Goal: Understand process/instructions

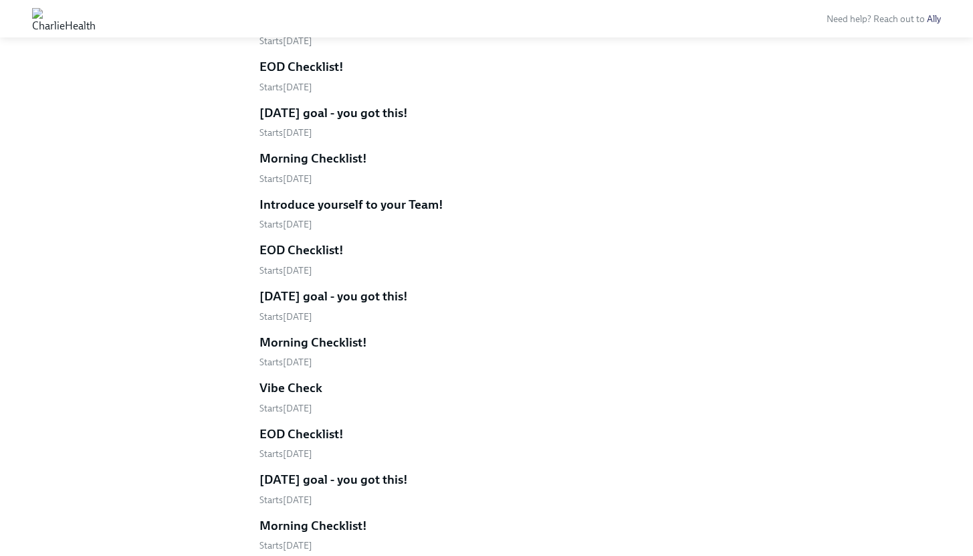
scroll to position [1969, 0]
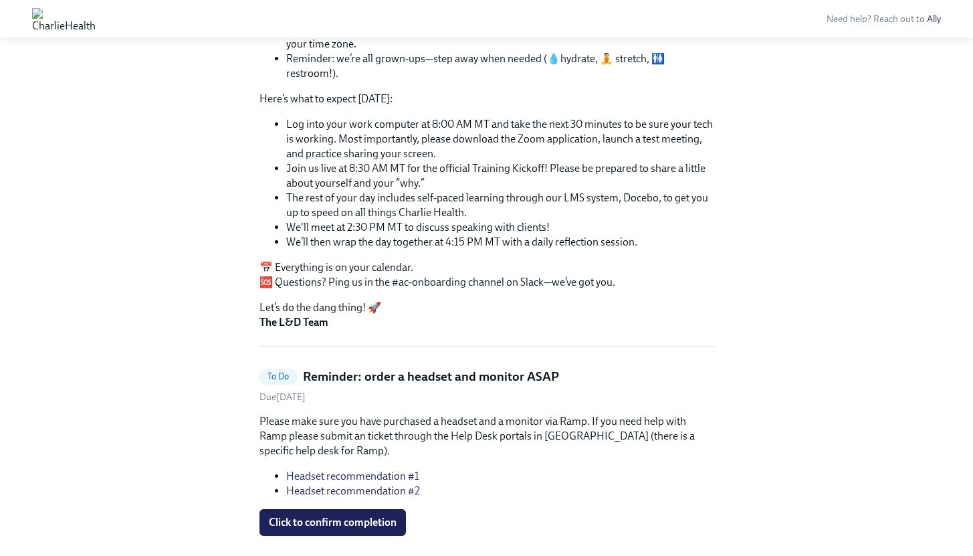
scroll to position [358, 0]
click at [351, 368] on h5 "Reminder: order a headset and monitor ASAP" at bounding box center [431, 376] width 256 height 17
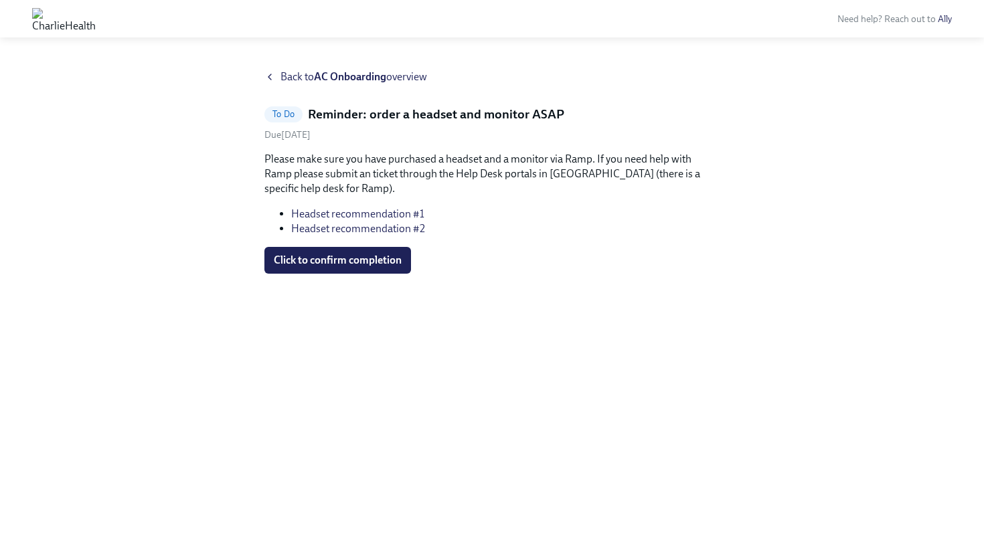
click at [354, 113] on h5 "Reminder: order a headset and monitor ASAP" at bounding box center [436, 114] width 256 height 17
click at [346, 74] on strong "AC Onboarding" at bounding box center [350, 76] width 72 height 13
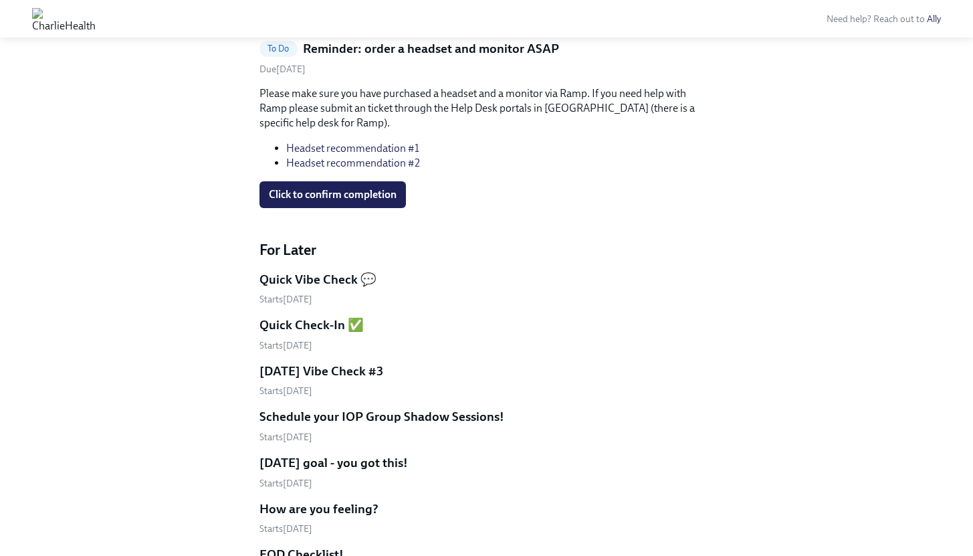
scroll to position [1066, 0]
